Goal: Information Seeking & Learning: Learn about a topic

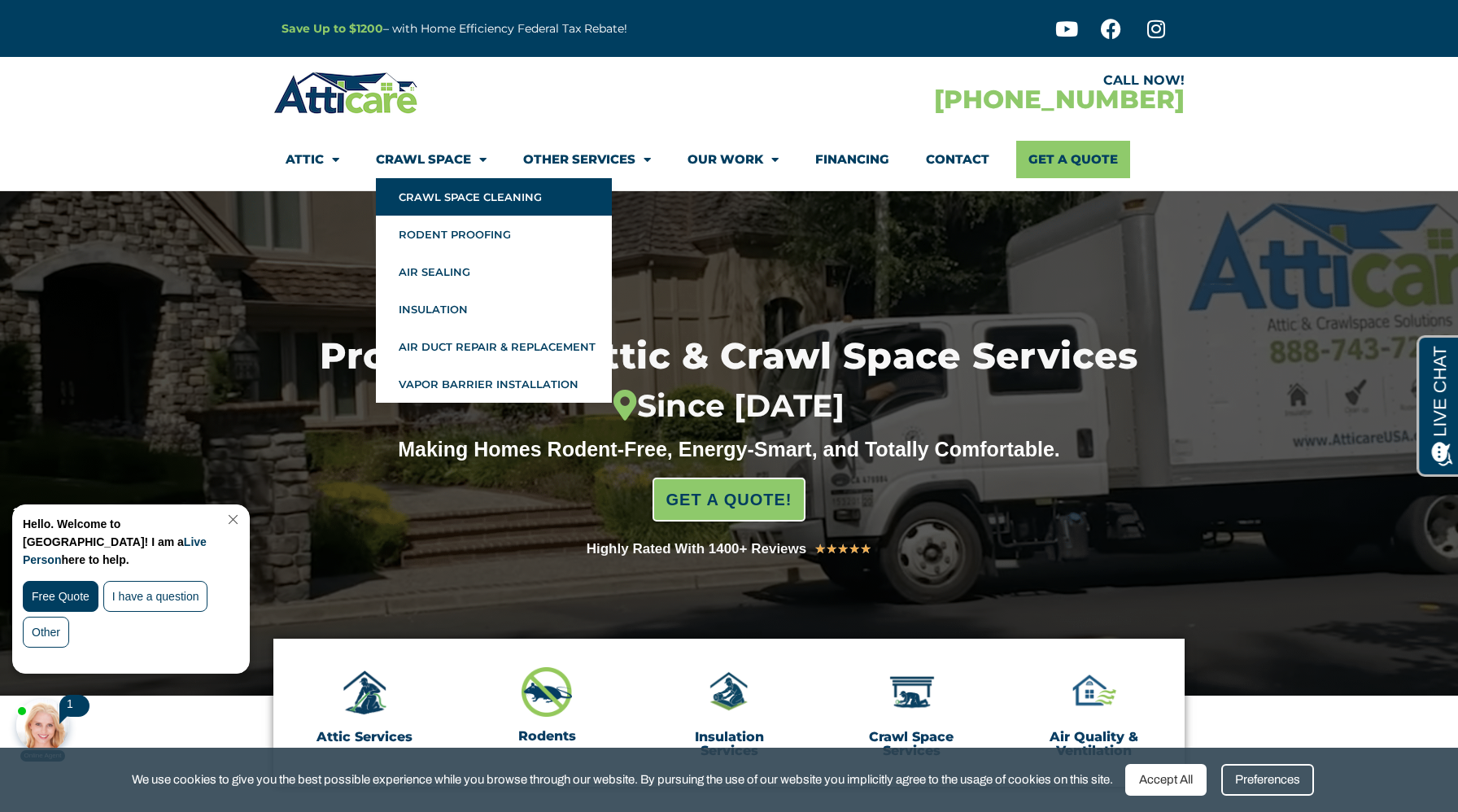
click at [464, 195] on link "Crawl Space Cleaning" at bounding box center [493, 196] width 236 height 37
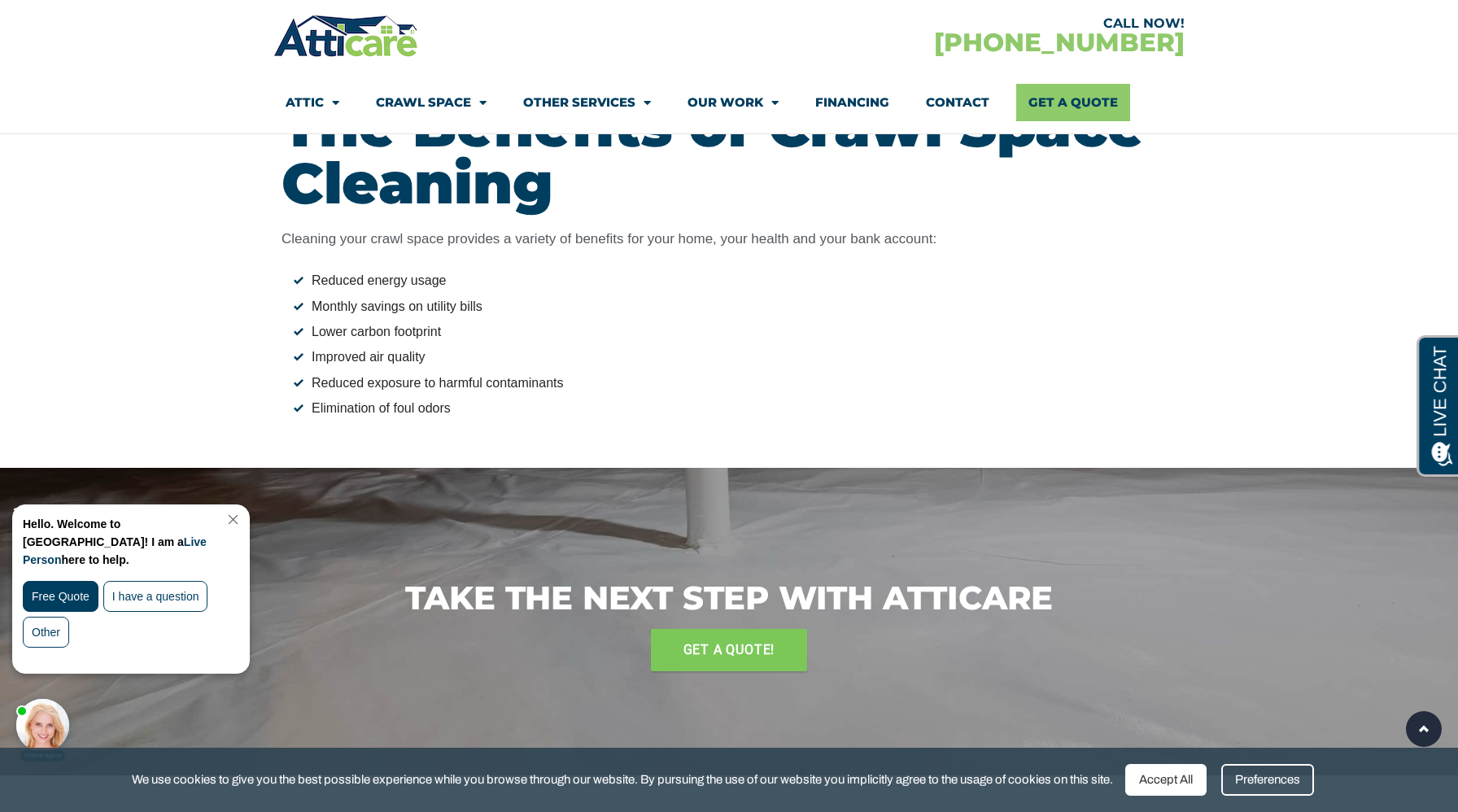
scroll to position [1463, 0]
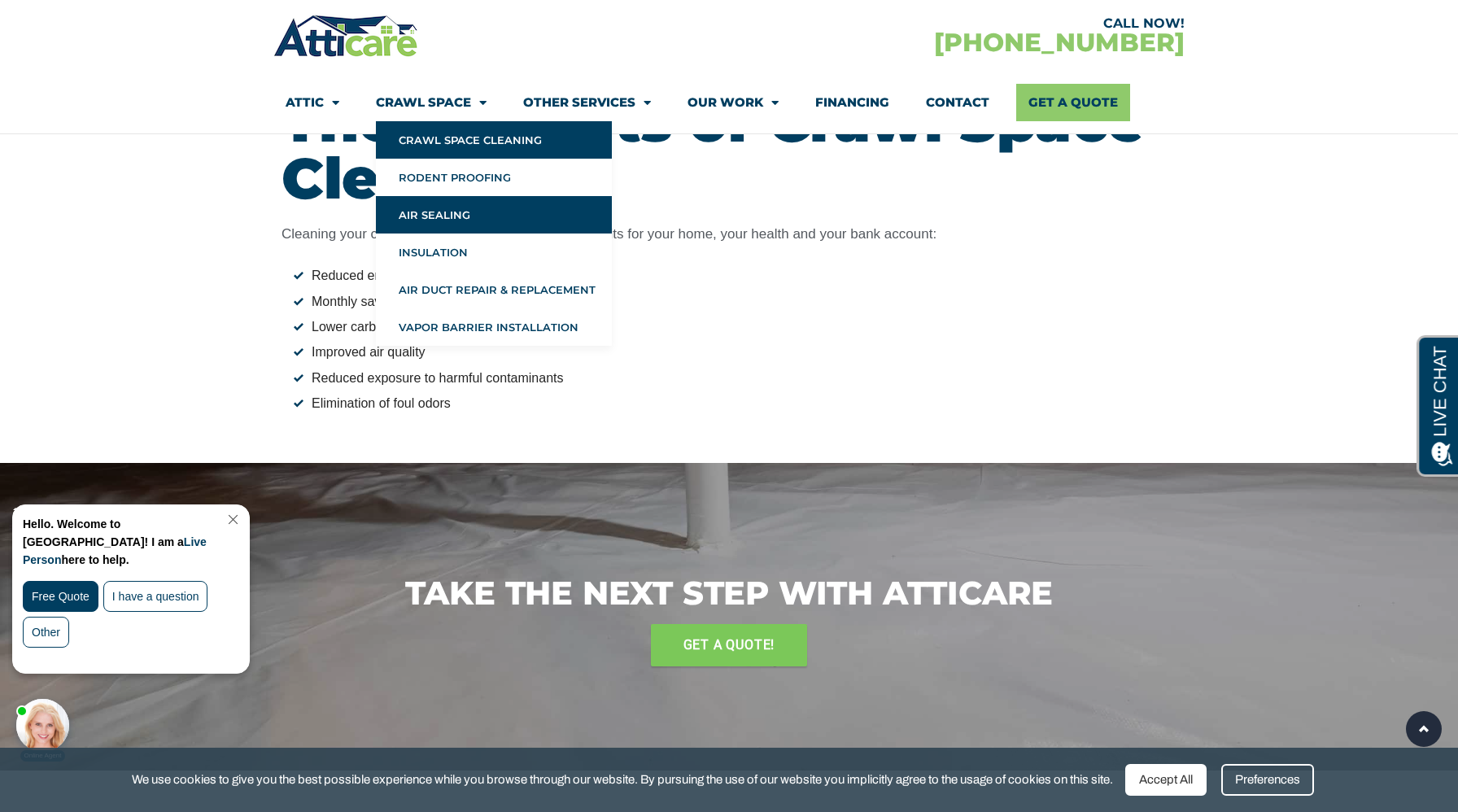
click at [427, 211] on link "Air Sealing" at bounding box center [493, 215] width 236 height 37
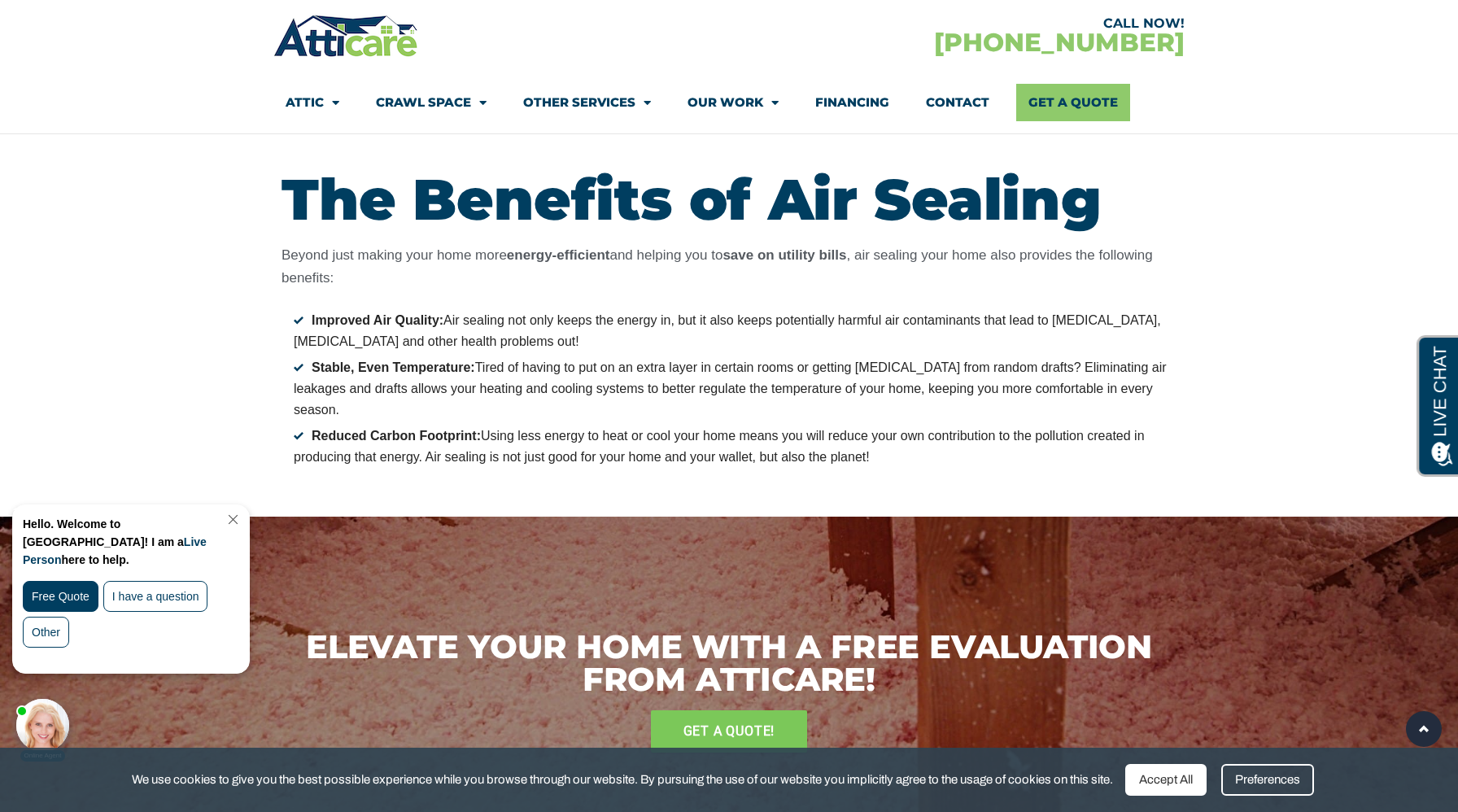
scroll to position [1820, 0]
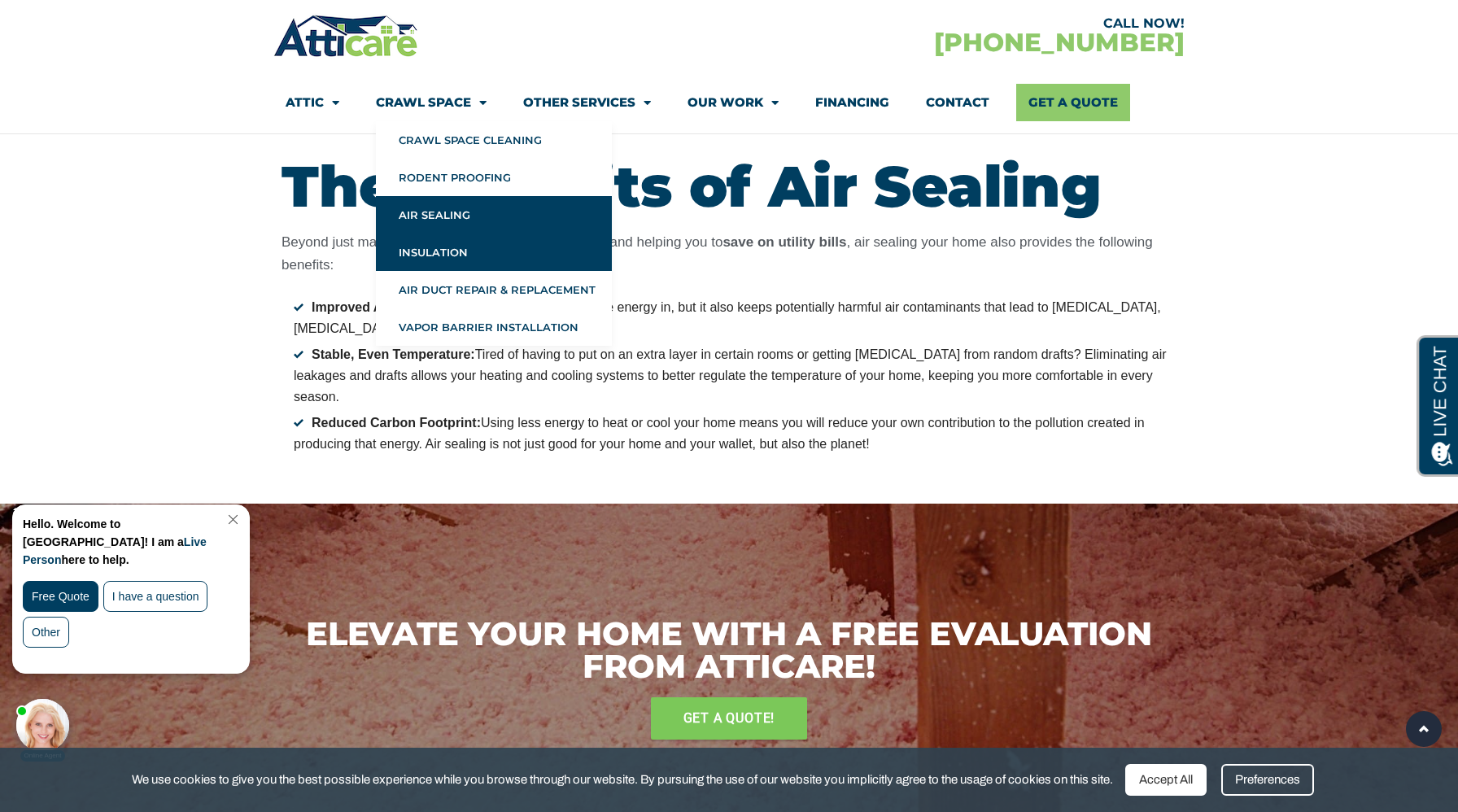
click at [427, 247] on link "Insulation" at bounding box center [493, 252] width 236 height 37
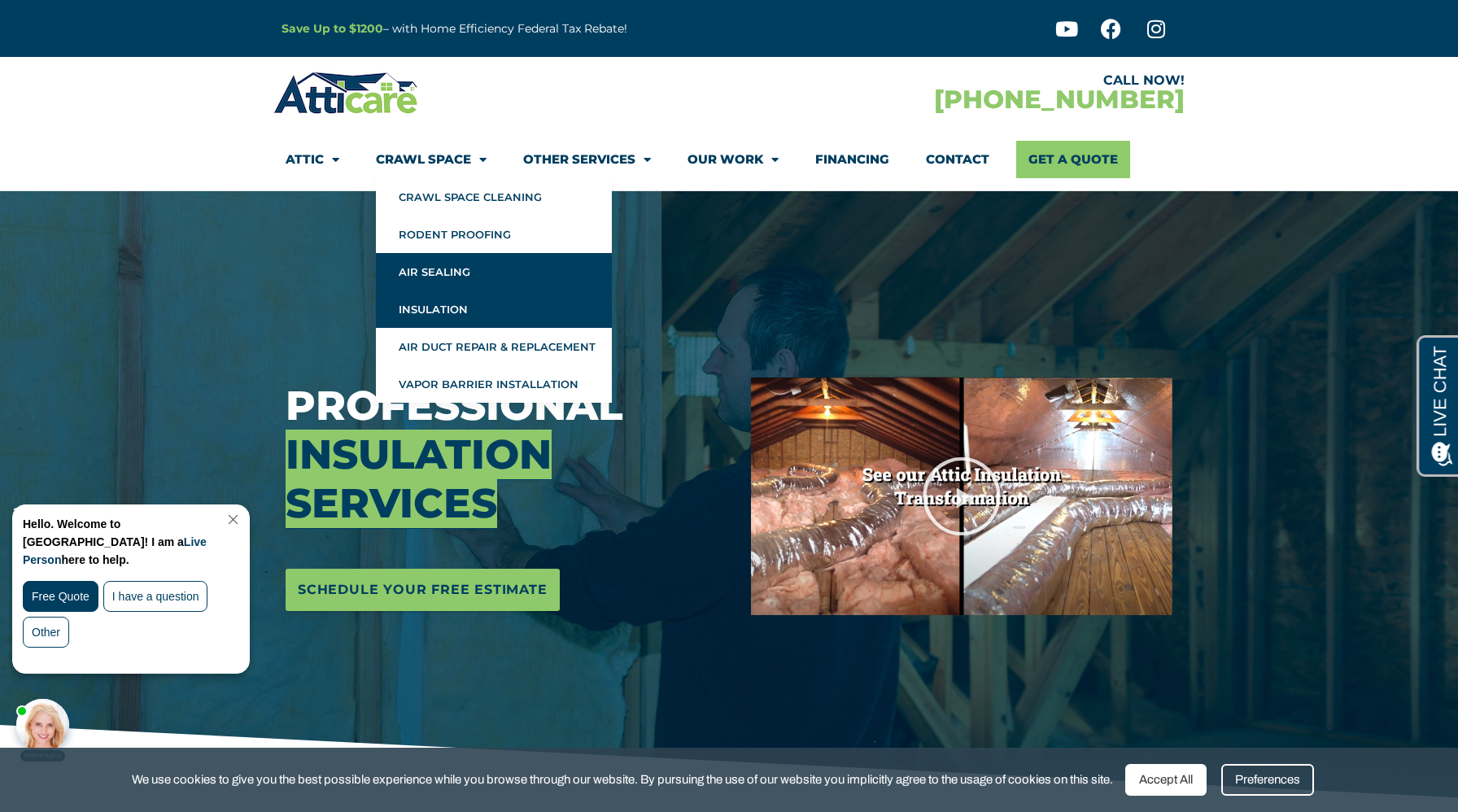
click at [452, 266] on link "Air Sealing" at bounding box center [493, 271] width 236 height 37
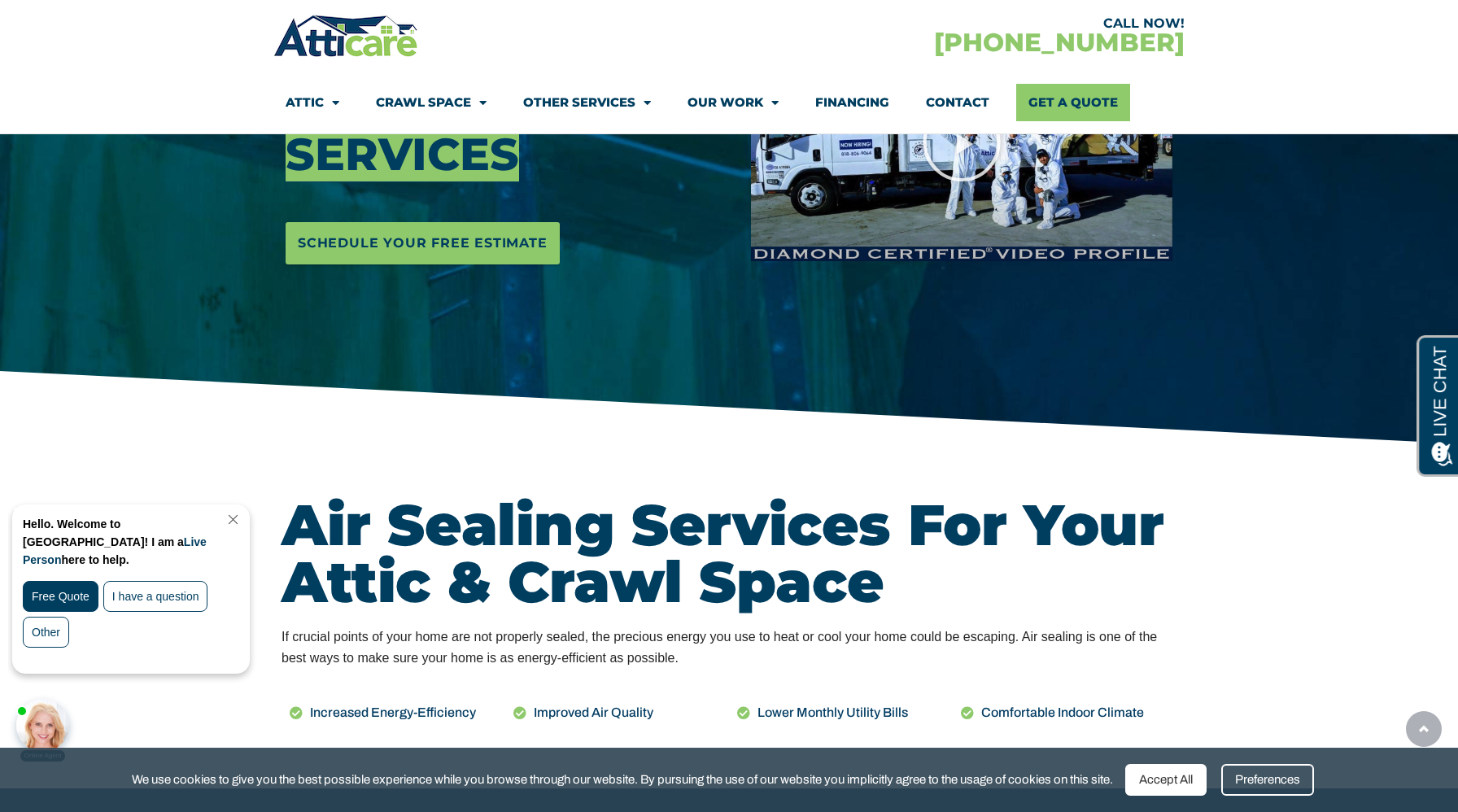
scroll to position [416, 0]
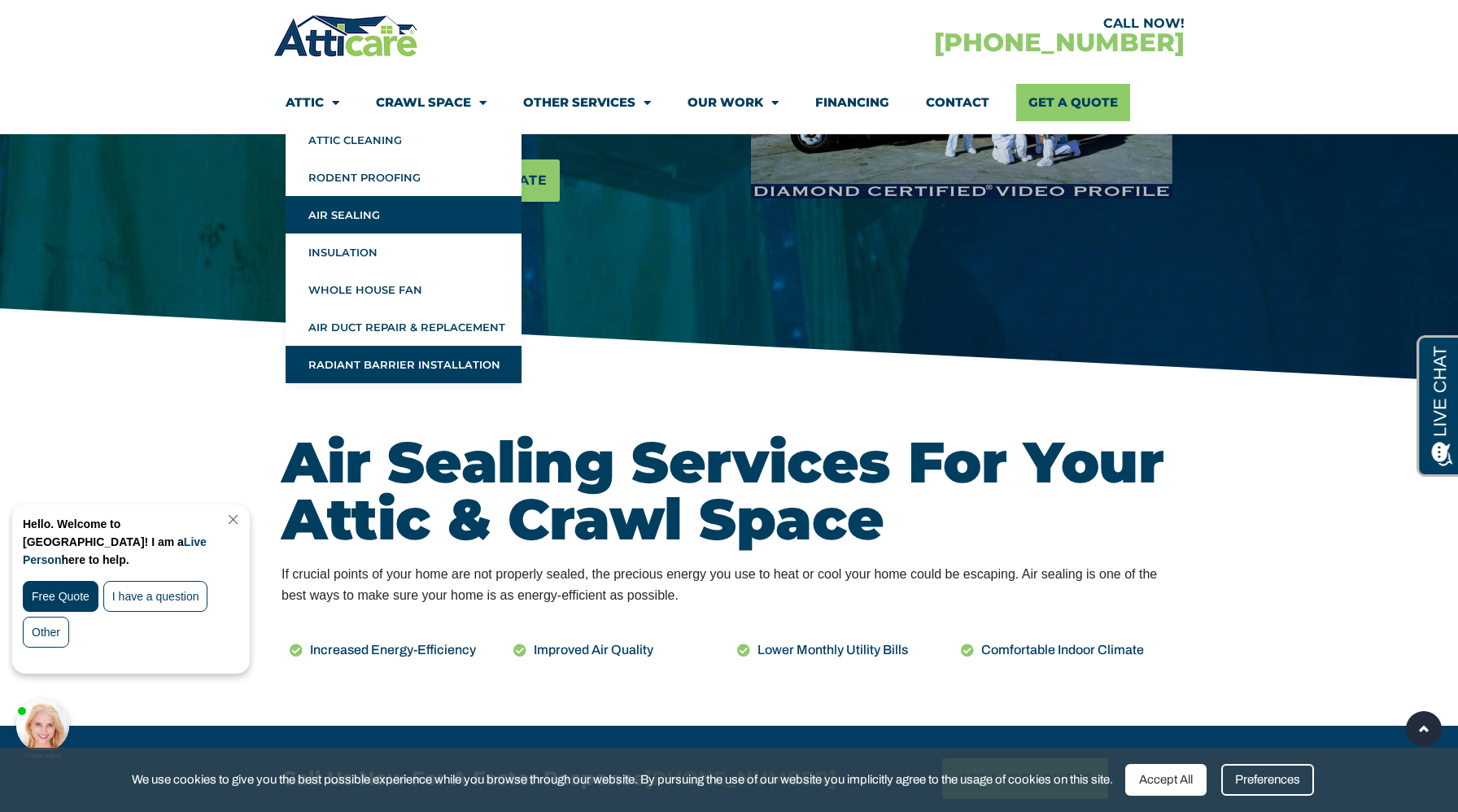
click at [355, 364] on link "Radiant Barrier Installation" at bounding box center [403, 364] width 236 height 37
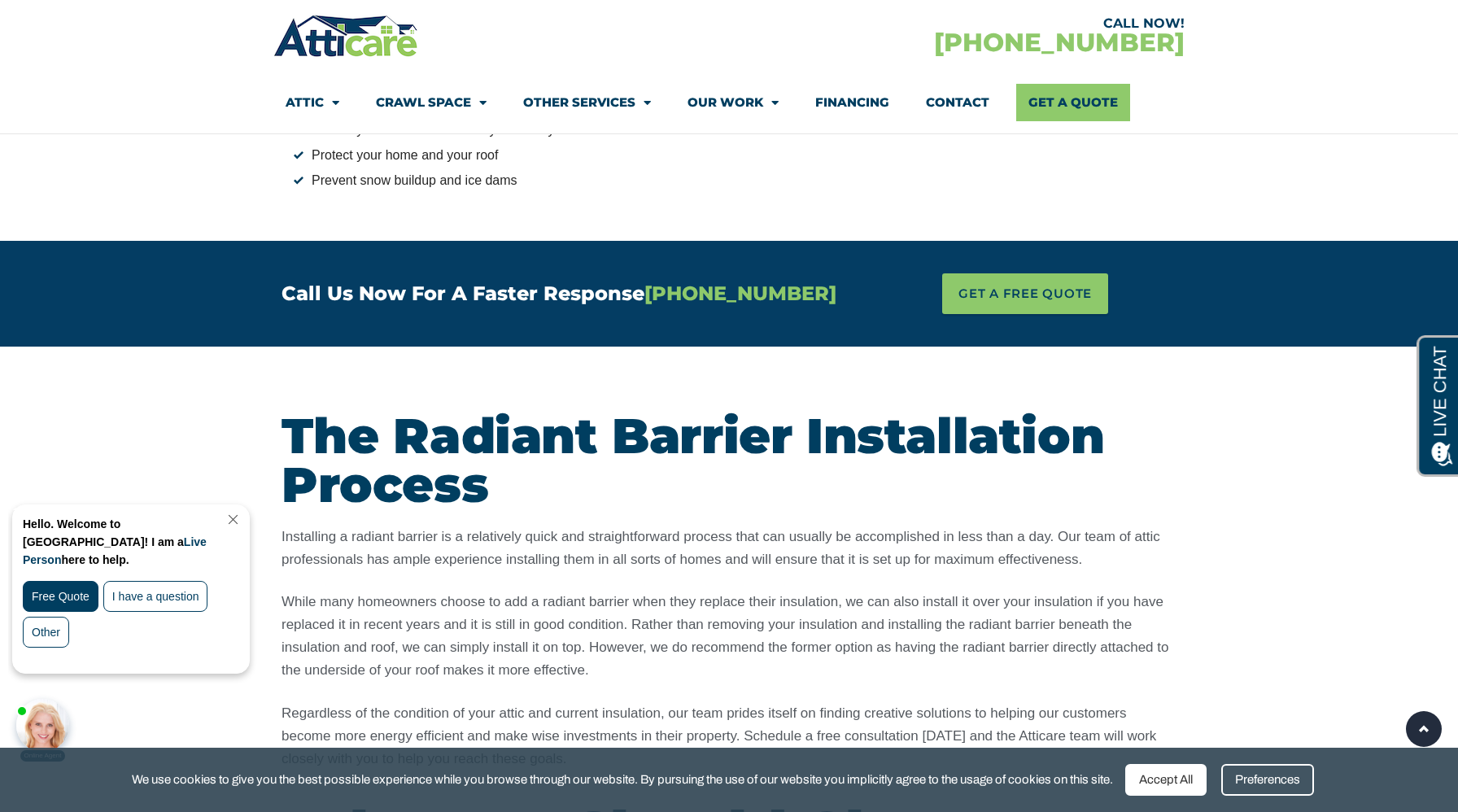
scroll to position [2540, 0]
